Goal: Information Seeking & Learning: Learn about a topic

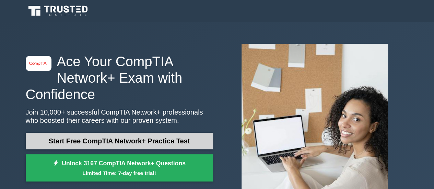
click at [144, 141] on link "Start Free CompTIA Network+ Practice Test" at bounding box center [119, 141] width 187 height 16
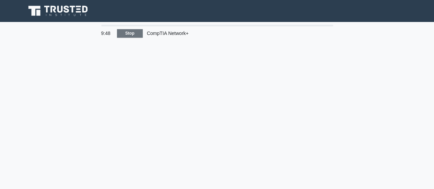
click at [134, 35] on link "Stop" at bounding box center [130, 33] width 26 height 9
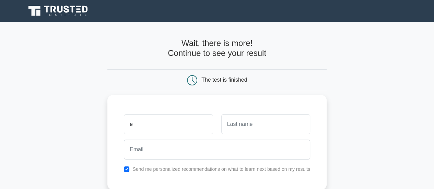
type input "Ebube"
click at [236, 126] on input "text" at bounding box center [265, 124] width 89 height 20
type input "Egwunatum"
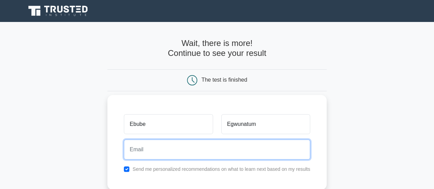
click at [251, 151] on input "email" at bounding box center [217, 150] width 186 height 20
type input "[EMAIL_ADDRESS][DOMAIN_NAME]"
